Goal: Find specific page/section: Find specific page/section

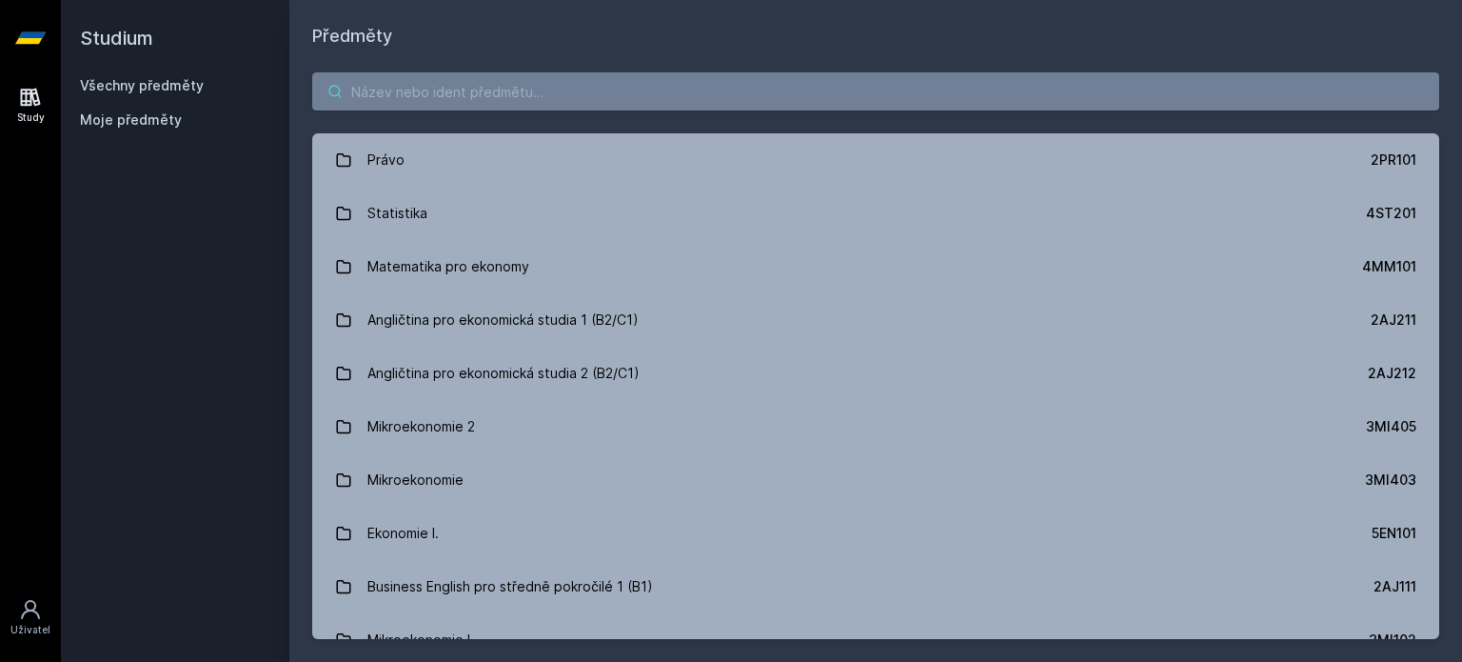
click at [382, 91] on input "search" at bounding box center [875, 91] width 1127 height 38
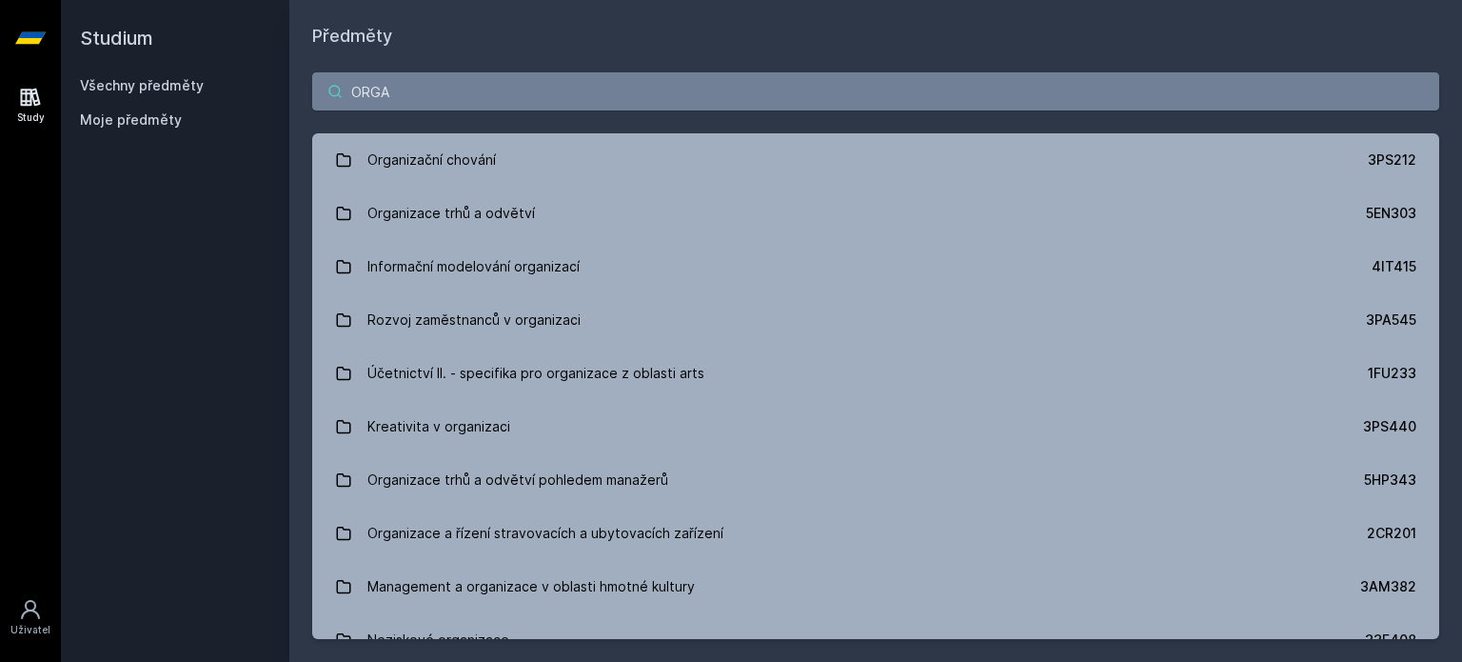
type input "ORGA"
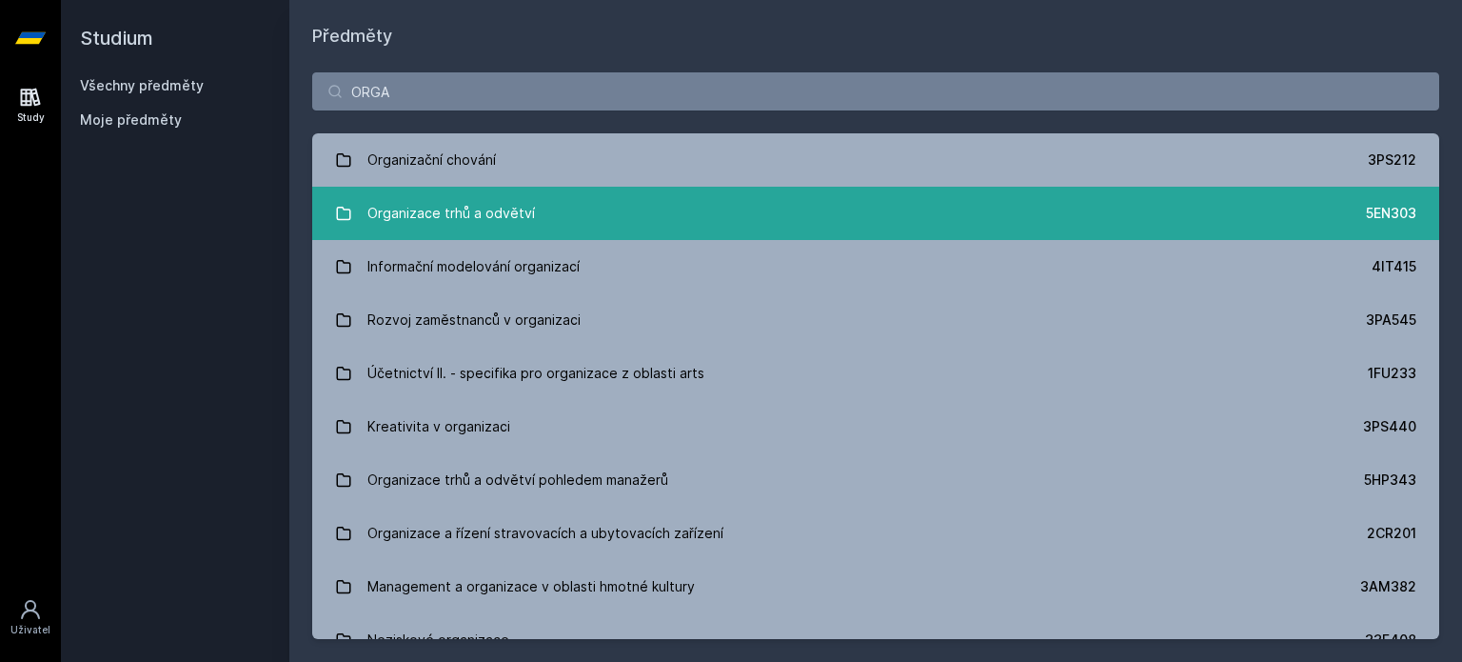
click at [573, 221] on link "Organizace trhů a odvětví 5EN303" at bounding box center [875, 213] width 1127 height 53
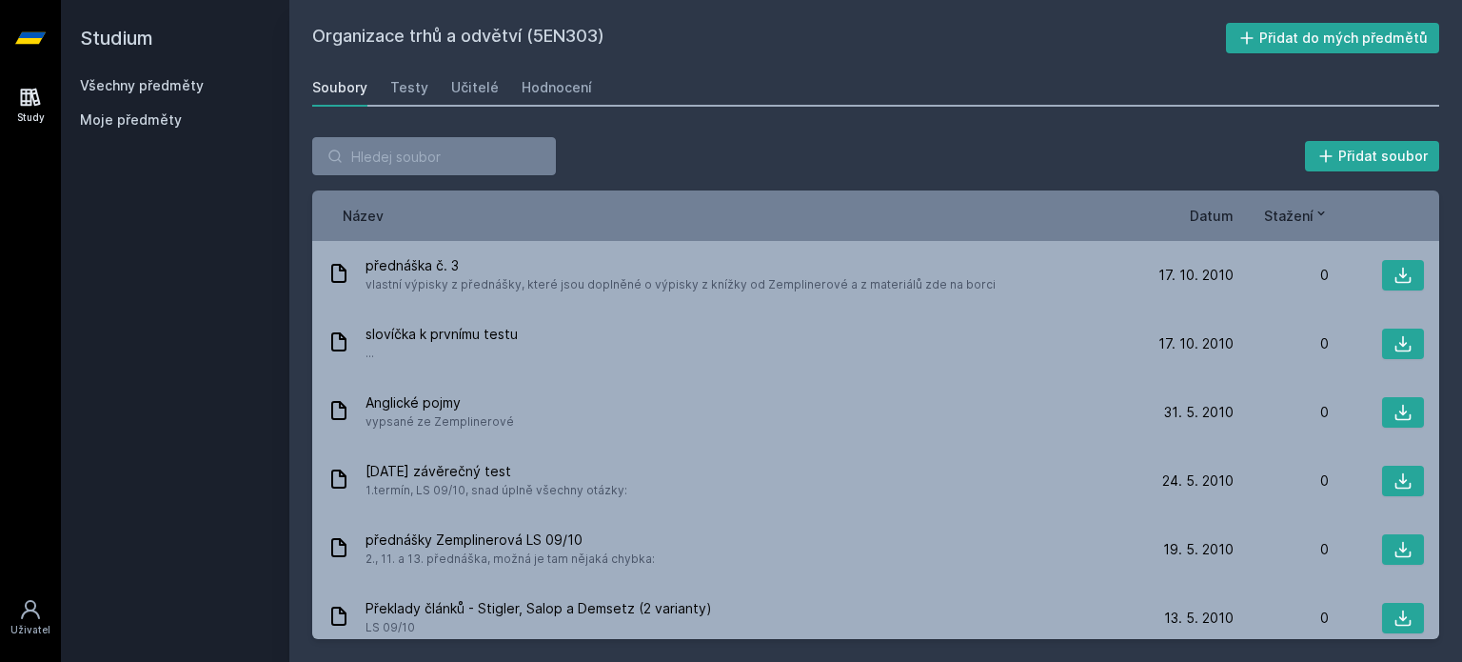
scroll to position [1430, 0]
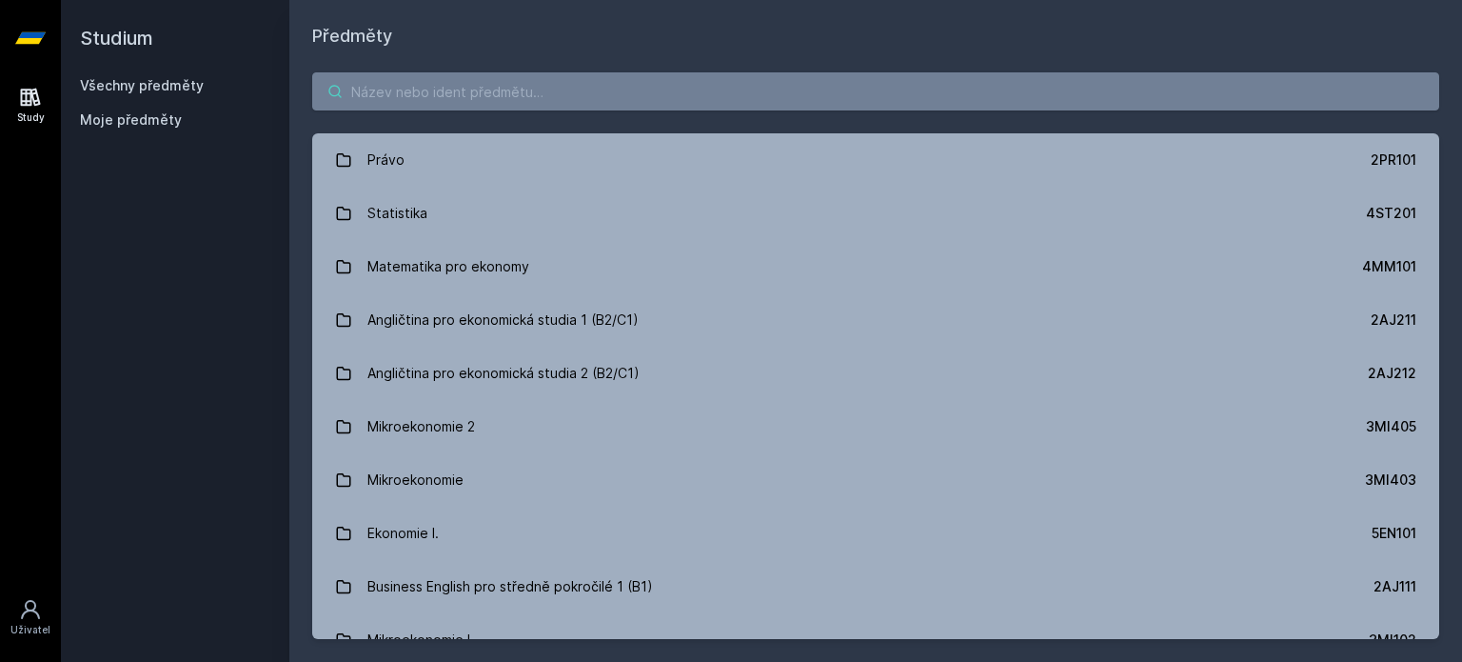
click at [434, 98] on input "search" at bounding box center [875, 91] width 1127 height 38
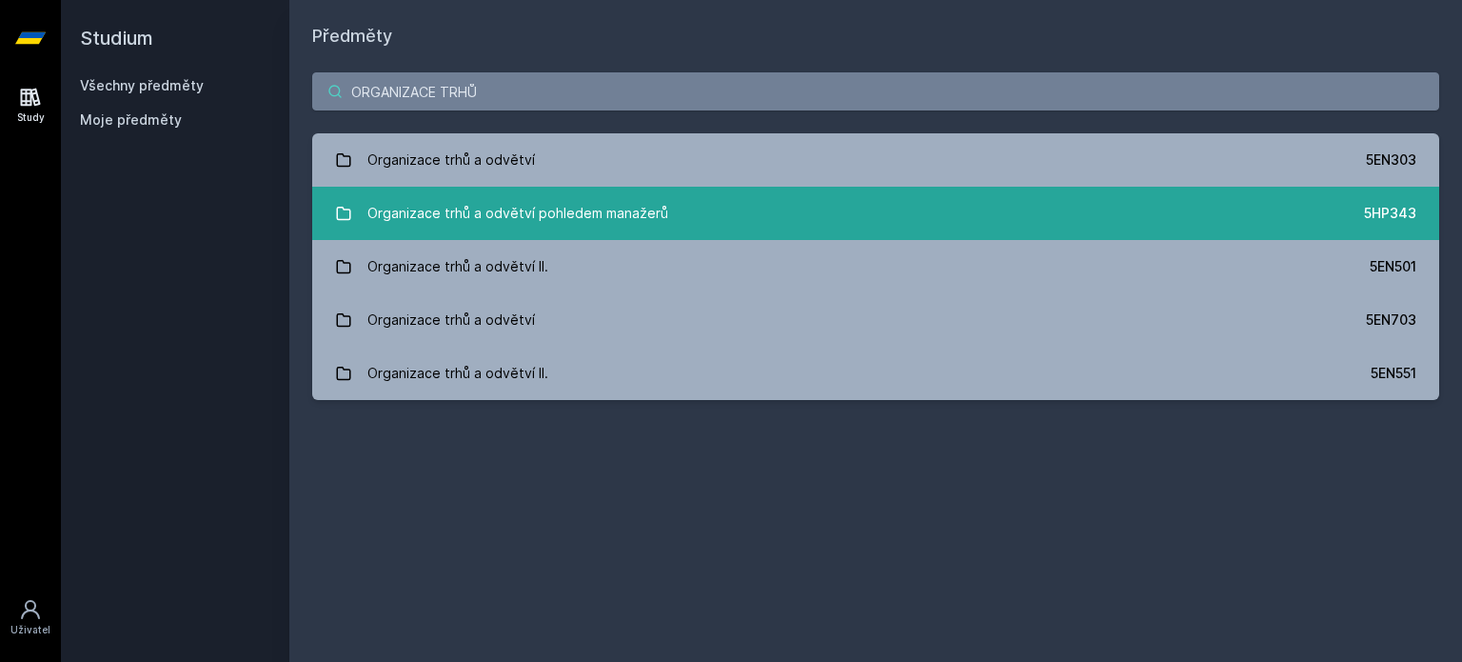
type input "ORGANIZACE TRHŮ"
click at [544, 208] on div "Organizace trhů a odvětví pohledem manažerů" at bounding box center [517, 213] width 301 height 38
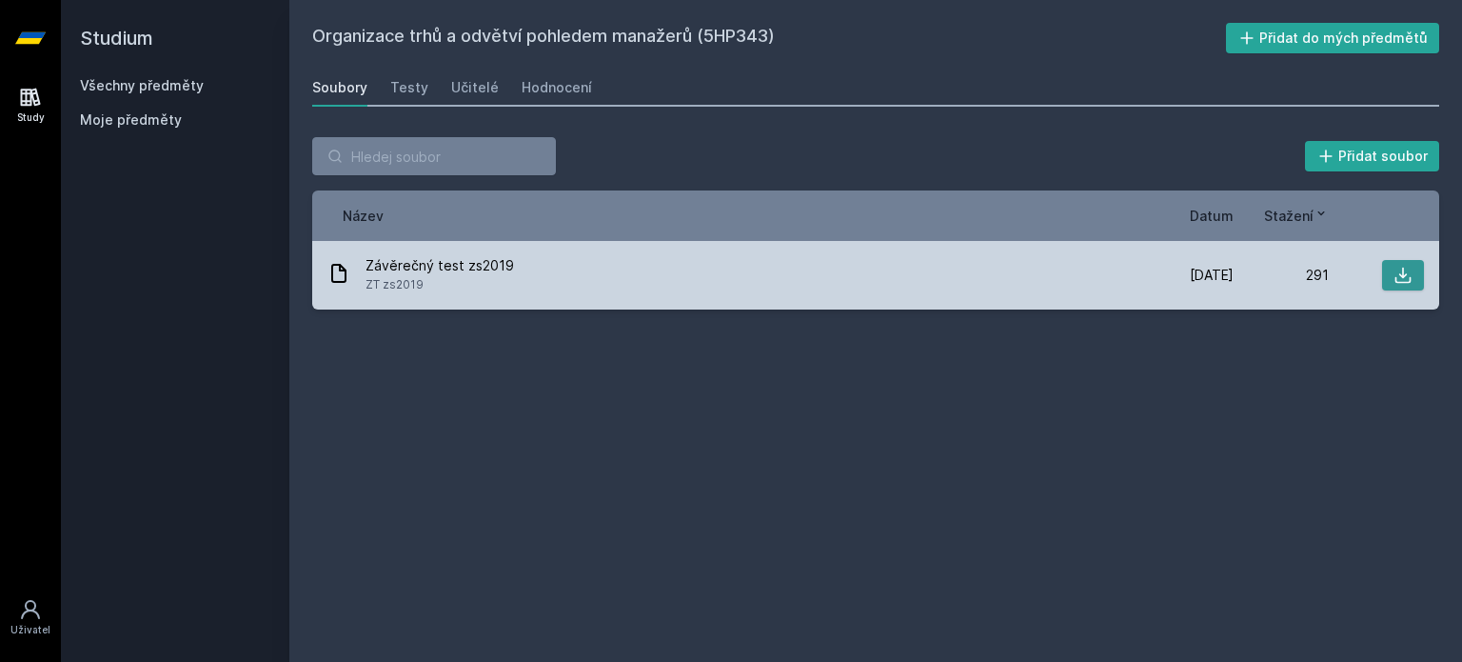
click at [1409, 274] on icon at bounding box center [1403, 275] width 19 height 19
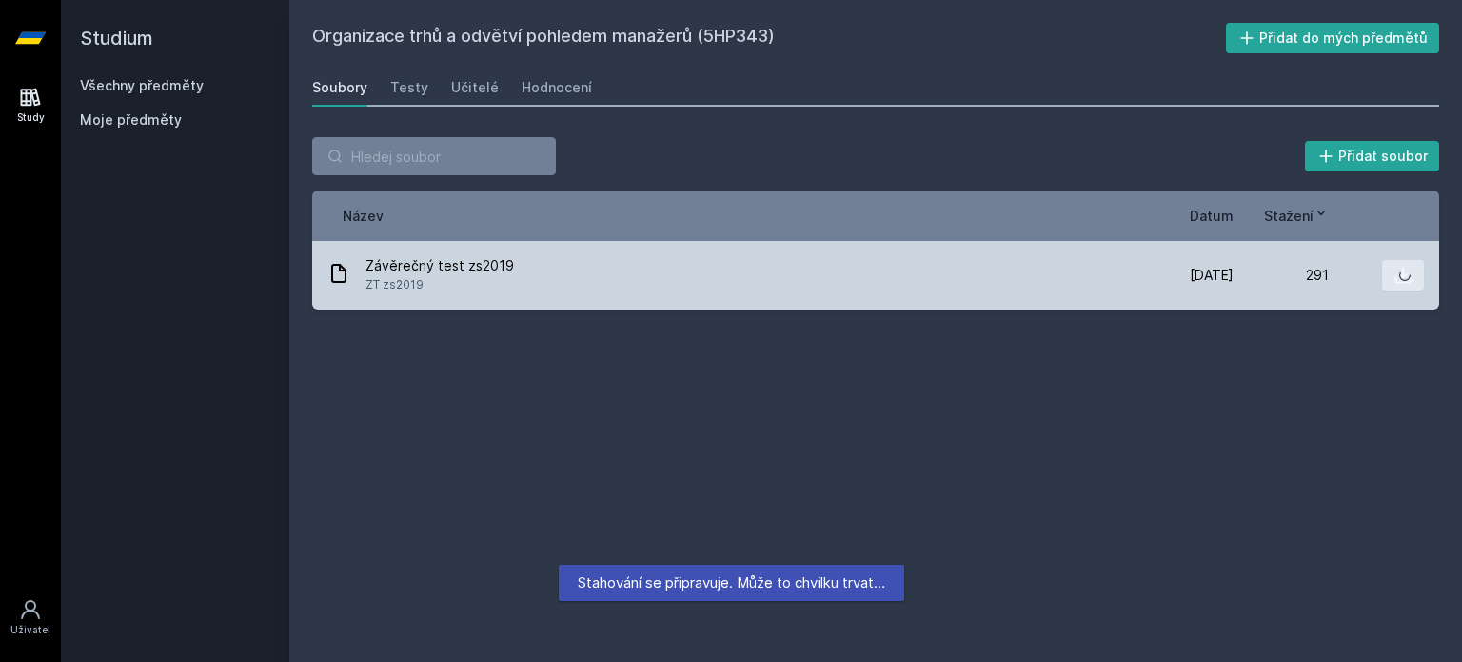
click at [647, 268] on div "Závěrečný test zs2019 ZT zs2019" at bounding box center [732, 275] width 811 height 38
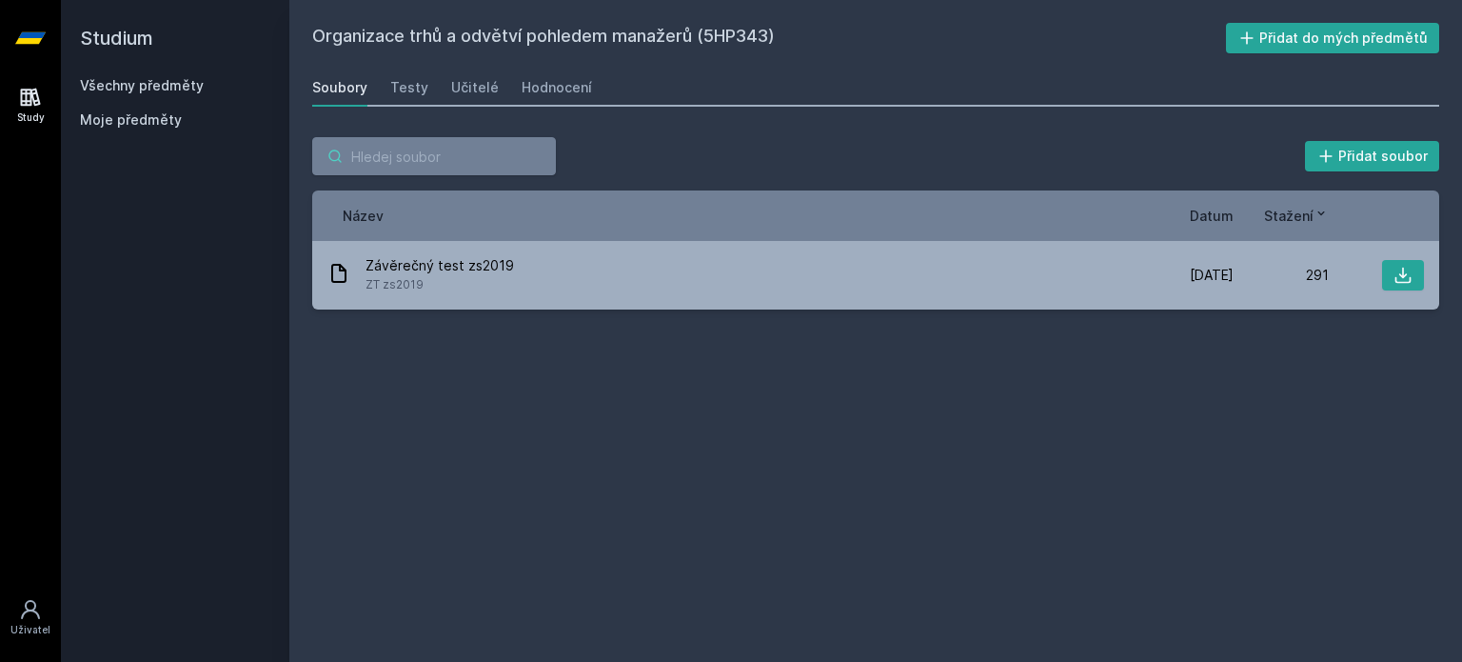
click at [432, 151] on input "search" at bounding box center [434, 156] width 244 height 38
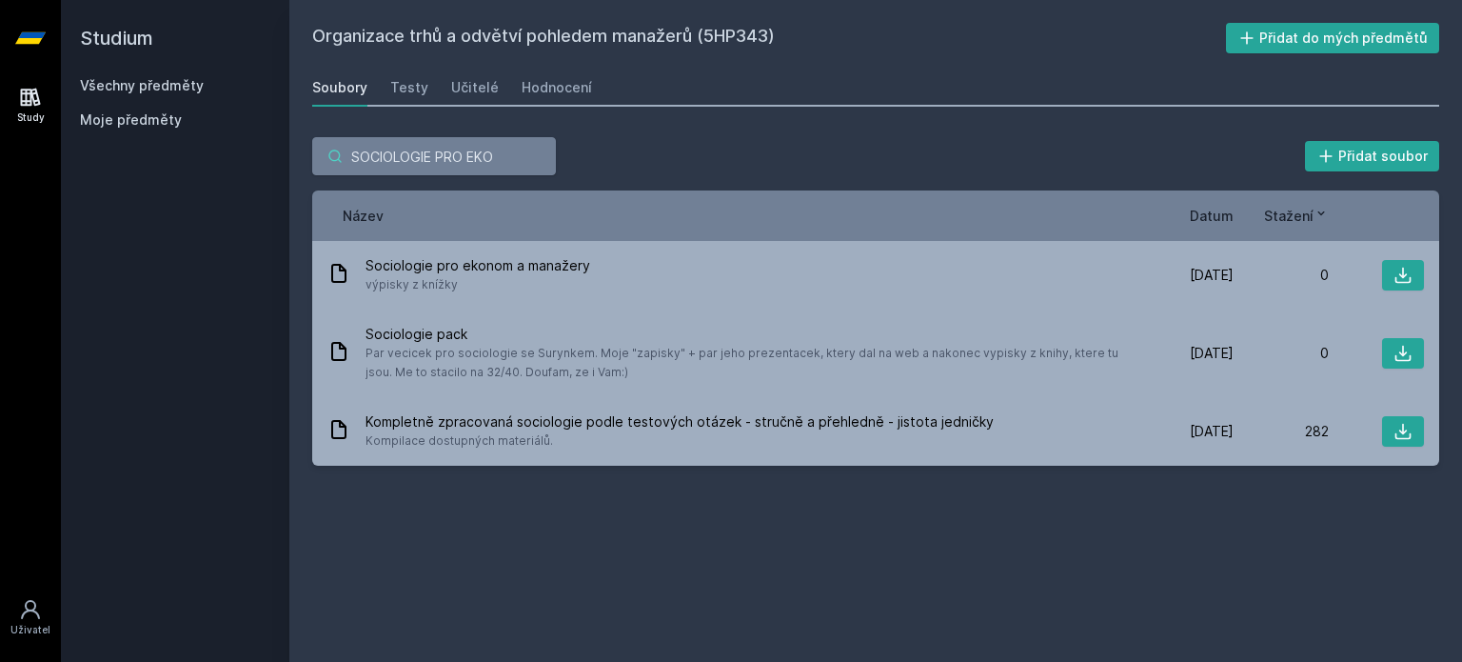
type input "SOCIOLOGIE PRO EKO"
